Goal: Task Accomplishment & Management: Manage account settings

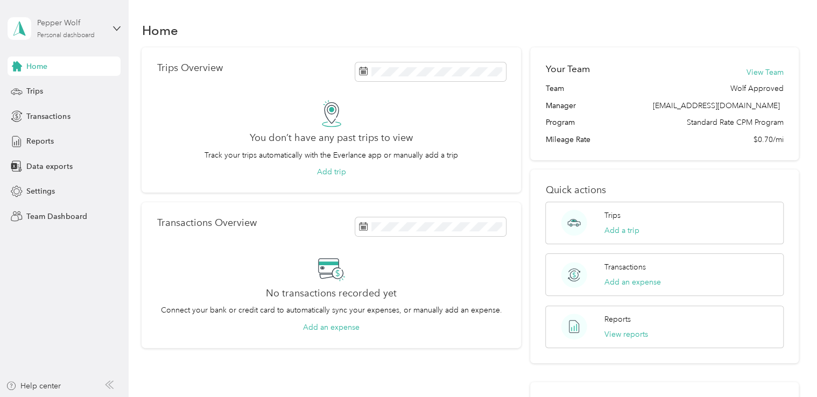
click at [73, 32] on div "Personal dashboard" at bounding box center [66, 35] width 58 height 6
click at [77, 91] on div "Team dashboard" at bounding box center [121, 88] width 211 height 19
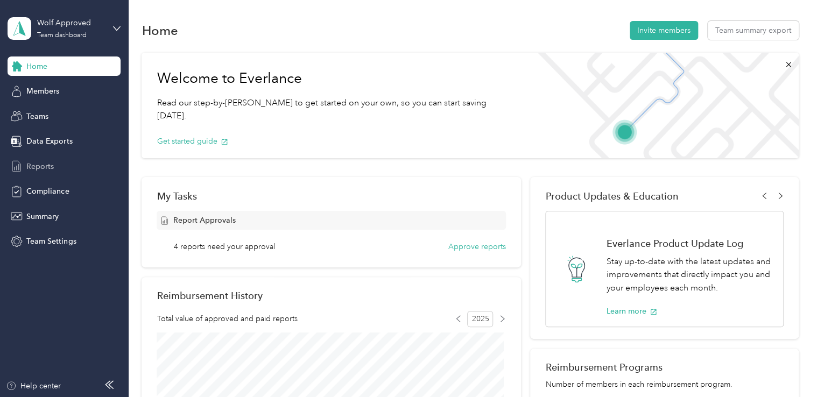
click at [45, 167] on span "Reports" at bounding box center [39, 166] width 27 height 11
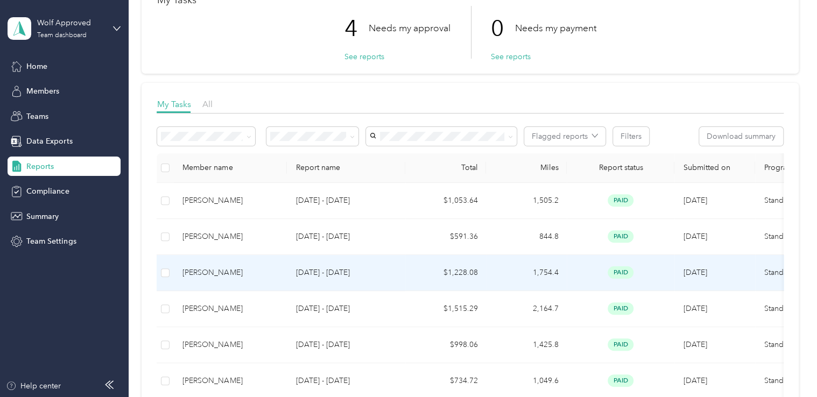
scroll to position [54, 0]
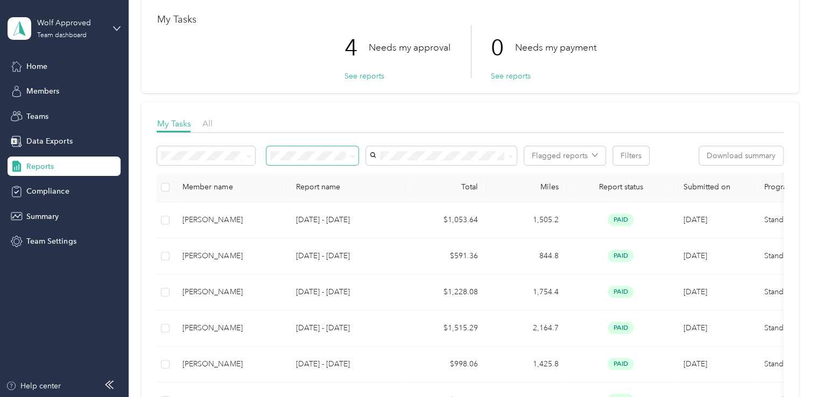
click at [351, 157] on icon at bounding box center [352, 156] width 5 height 5
click at [335, 196] on li "Needs my approval" at bounding box center [313, 194] width 92 height 19
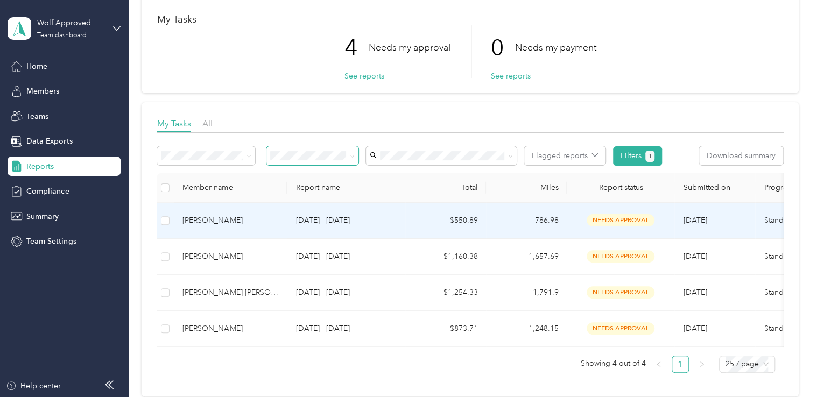
click at [209, 222] on div "[PERSON_NAME]" at bounding box center [230, 221] width 96 height 12
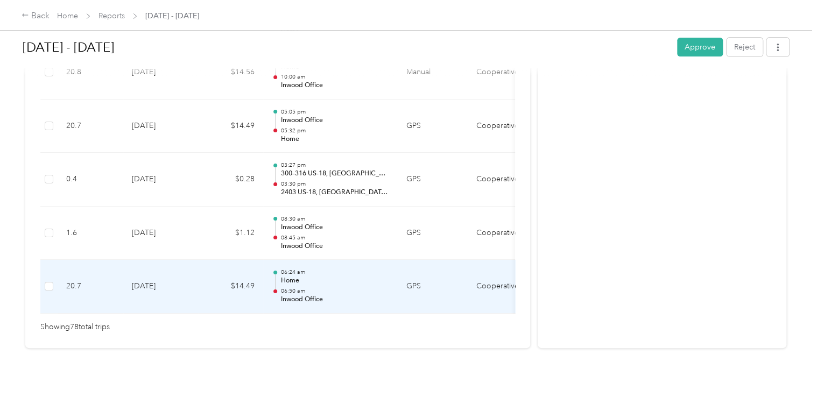
scroll to position [4266, 0]
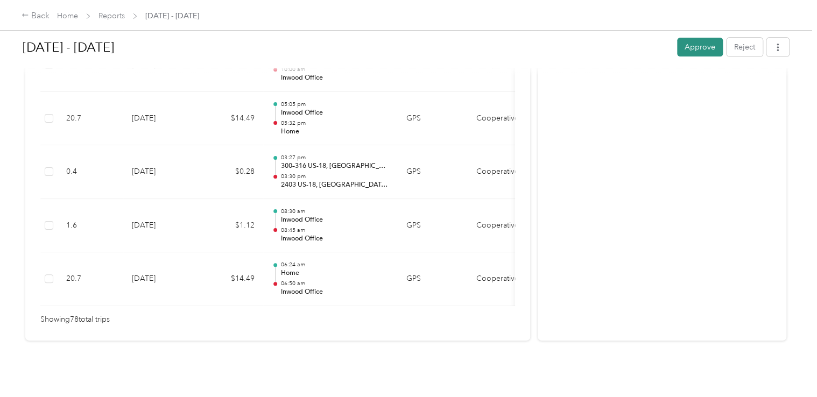
click at [686, 44] on button "Approve" at bounding box center [700, 47] width 46 height 19
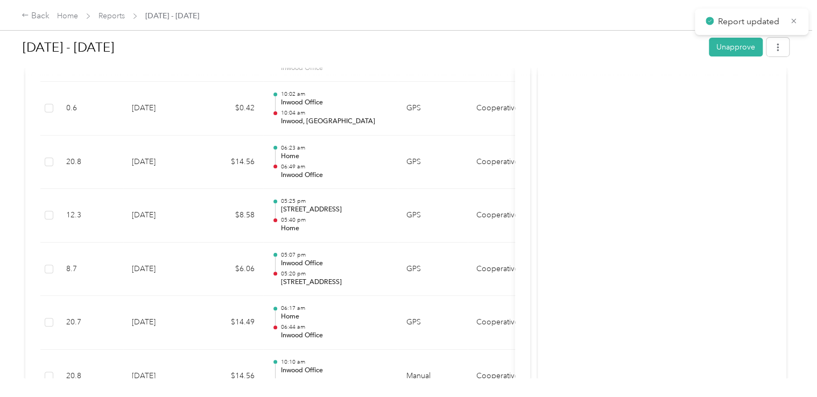
scroll to position [3889, 0]
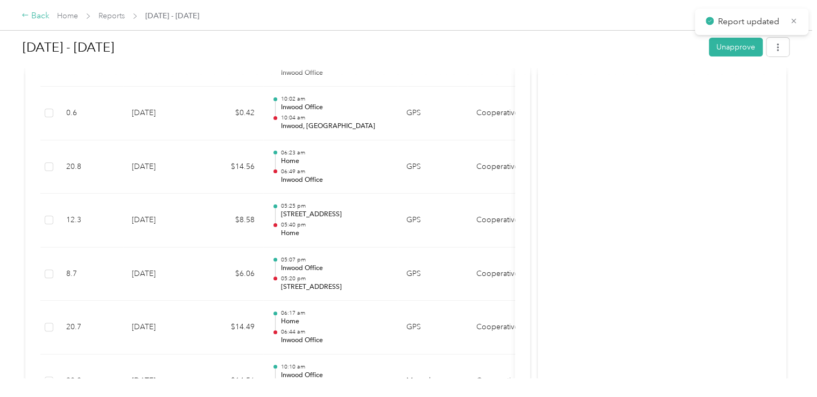
click at [34, 15] on div "Back" at bounding box center [36, 16] width 28 height 13
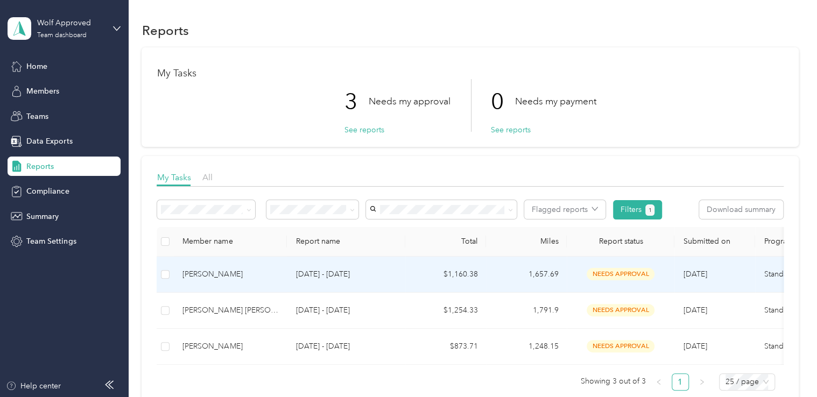
click at [200, 277] on div "[PERSON_NAME]" at bounding box center [230, 275] width 96 height 12
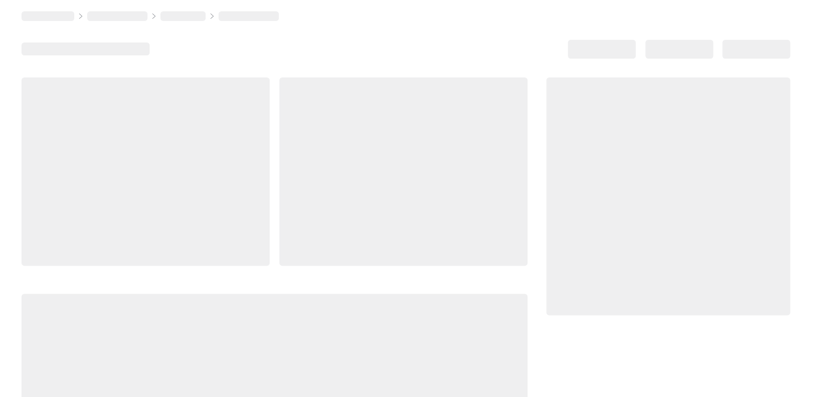
click at [200, 277] on div at bounding box center [275, 265] width 506 height 376
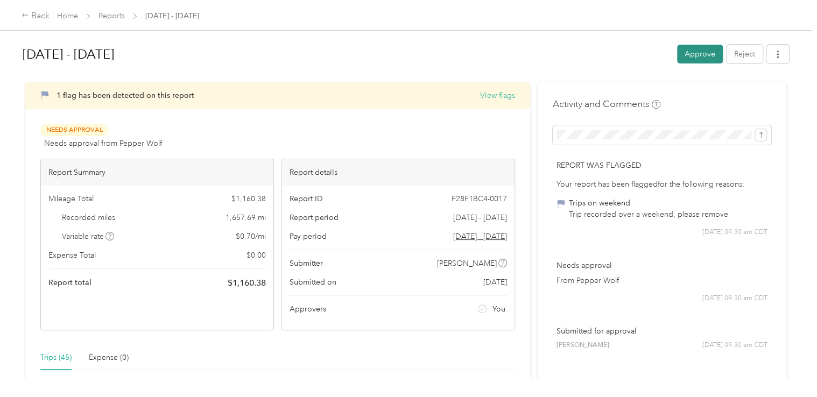
click at [689, 55] on button "Approve" at bounding box center [700, 54] width 46 height 19
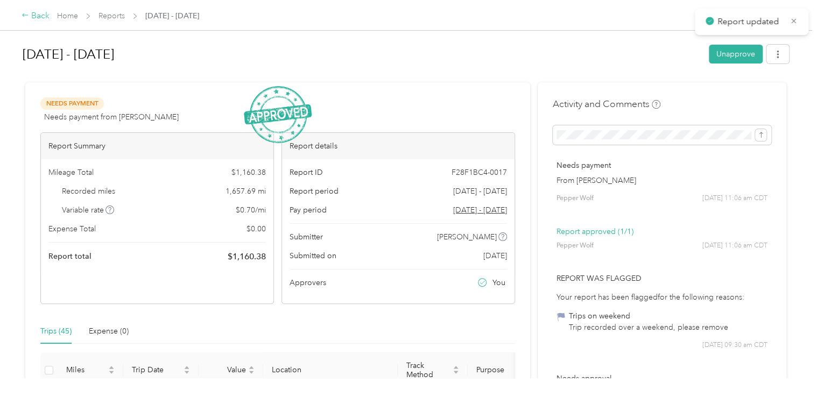
click at [44, 18] on div "Back" at bounding box center [36, 16] width 28 height 13
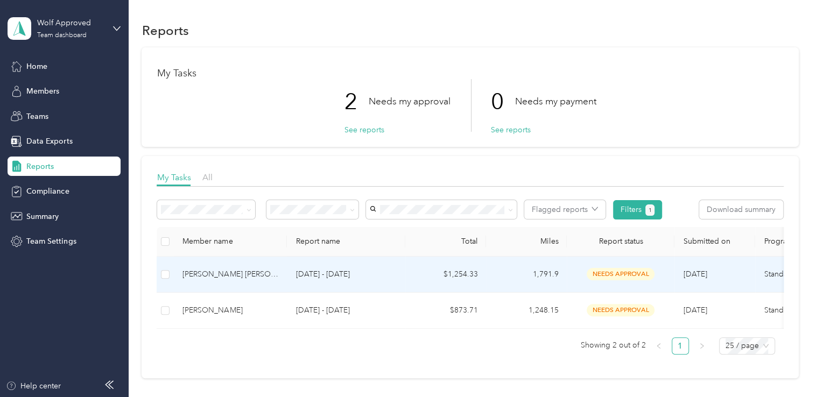
click at [208, 272] on div "[PERSON_NAME] [PERSON_NAME]" at bounding box center [230, 275] width 96 height 12
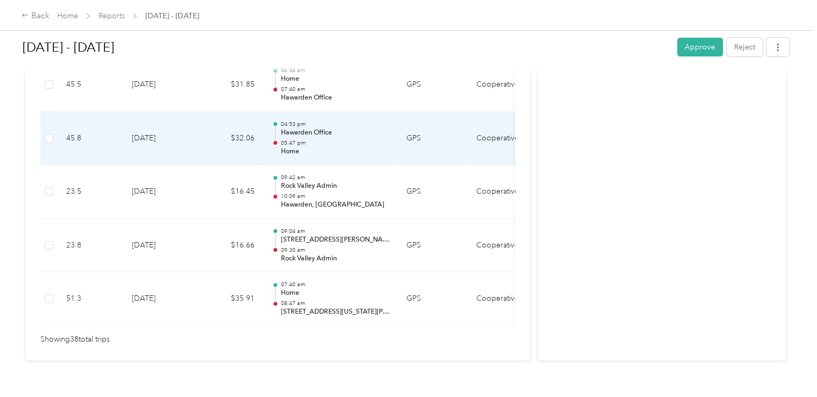
scroll to position [2099, 0]
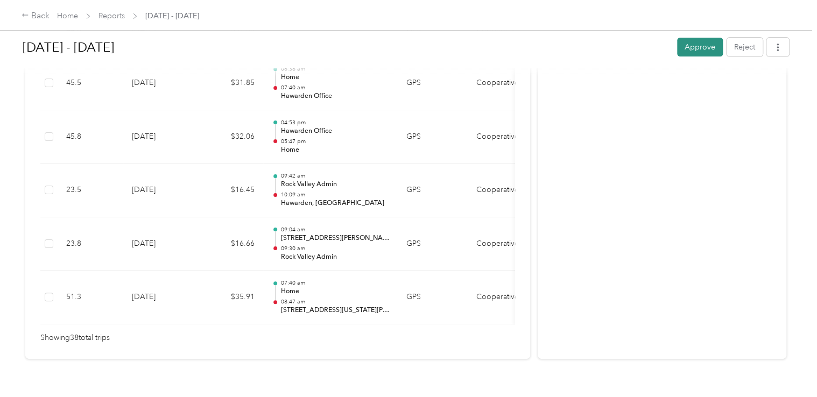
click at [691, 51] on button "Approve" at bounding box center [700, 47] width 46 height 19
click at [38, 15] on div "Back" at bounding box center [36, 16] width 28 height 13
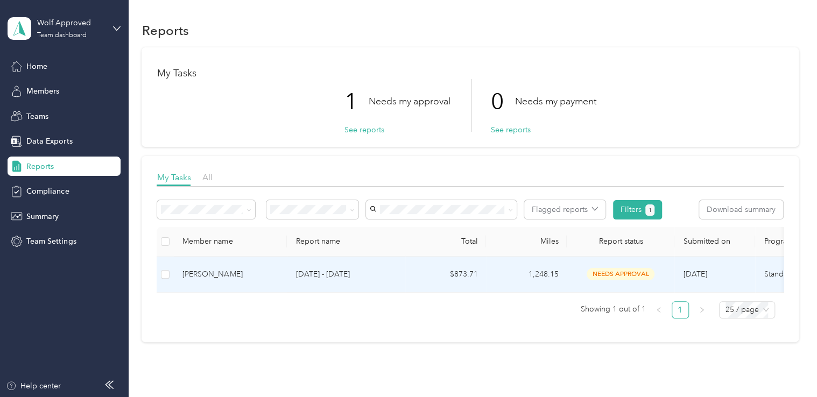
click at [214, 274] on div "[PERSON_NAME]" at bounding box center [230, 275] width 96 height 12
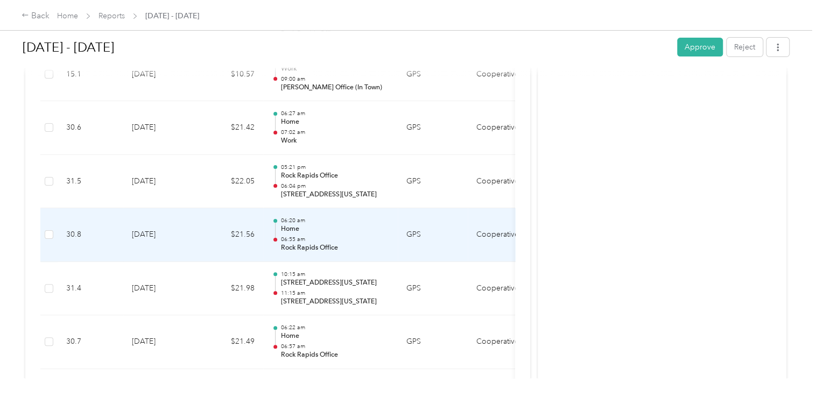
scroll to position [2206, 0]
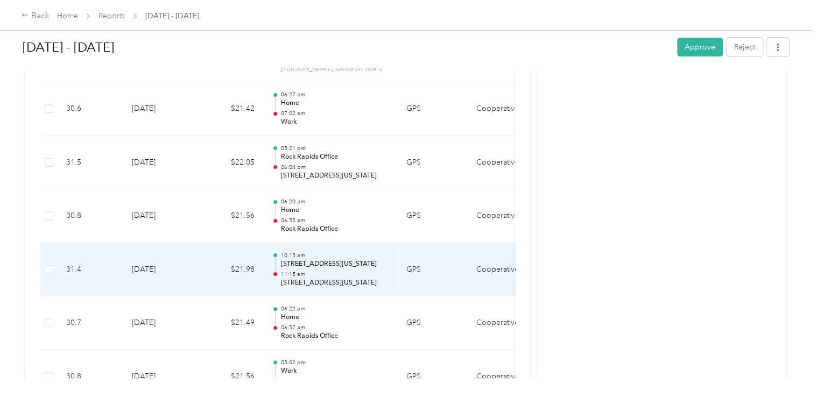
click at [354, 278] on p "[STREET_ADDRESS][US_STATE]" at bounding box center [334, 283] width 109 height 10
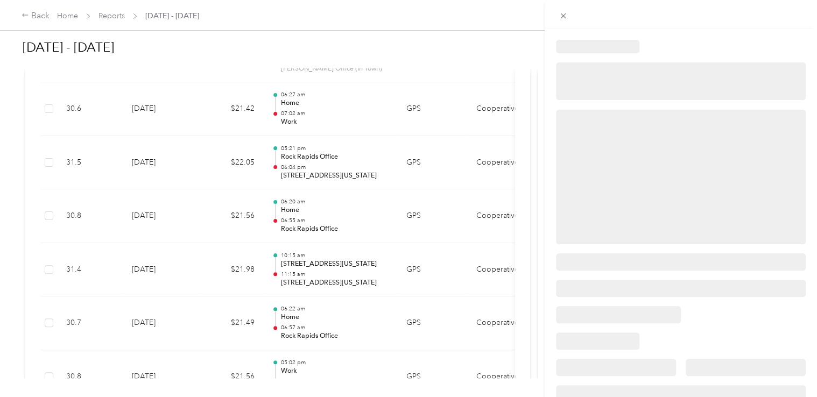
click at [354, 273] on div at bounding box center [408, 198] width 817 height 397
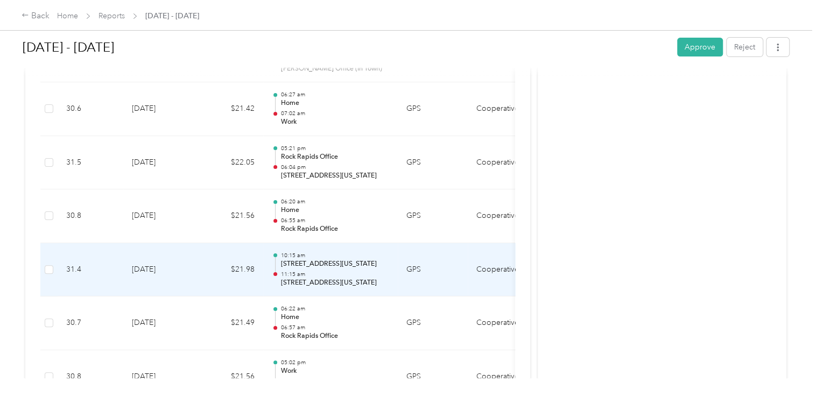
click at [354, 278] on p "[STREET_ADDRESS][US_STATE]" at bounding box center [334, 283] width 109 height 10
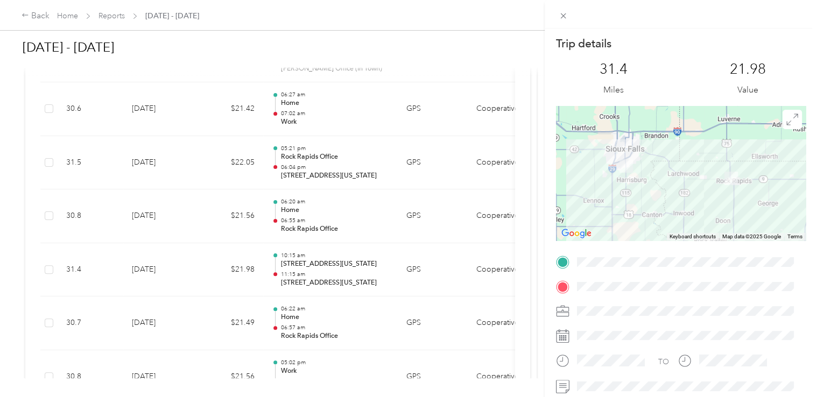
click at [352, 314] on div "Trip details This trip cannot be edited because it is either under review, appr…" at bounding box center [408, 198] width 817 height 397
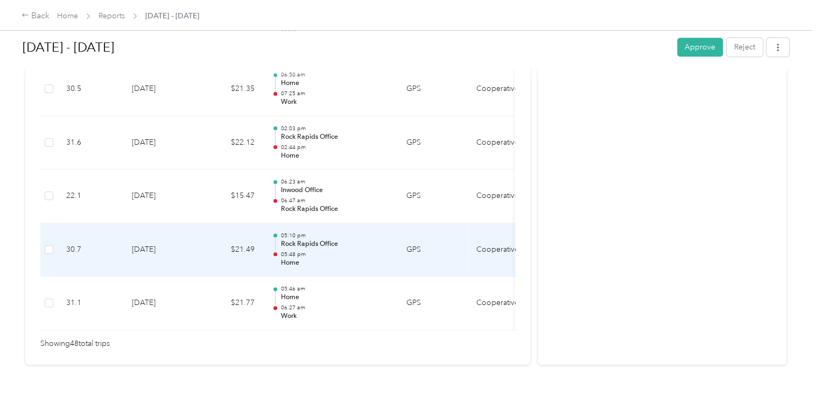
scroll to position [2688, 0]
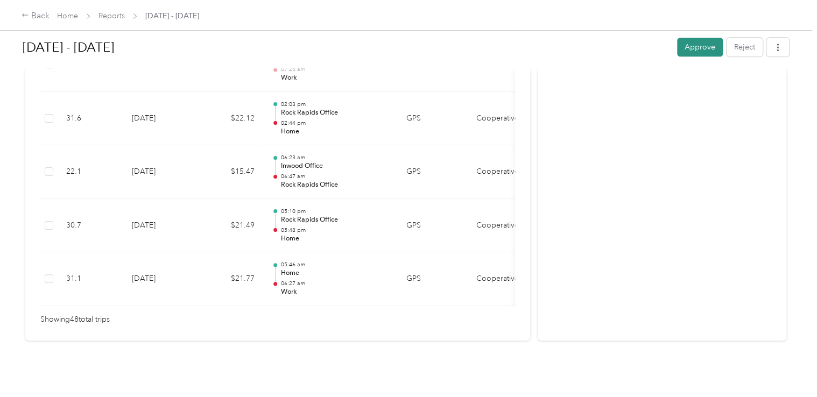
click at [697, 51] on button "Approve" at bounding box center [700, 47] width 46 height 19
click at [40, 17] on div "Back" at bounding box center [36, 16] width 28 height 13
